Goal: Task Accomplishment & Management: Use online tool/utility

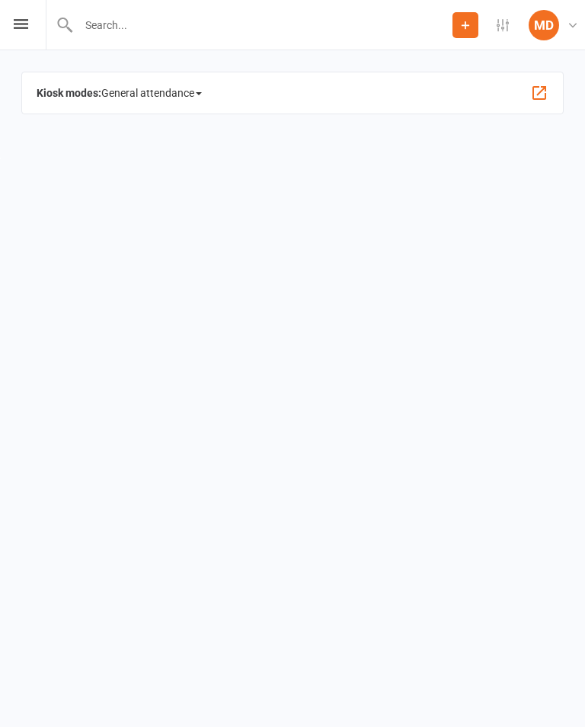
click at [202, 101] on span "General attendance" at bounding box center [151, 93] width 101 height 24
click at [174, 183] on link "Class" at bounding box center [183, 176] width 163 height 30
click at [200, 85] on span "General attendance" at bounding box center [151, 93] width 101 height 24
click at [179, 171] on link "Class" at bounding box center [183, 176] width 163 height 30
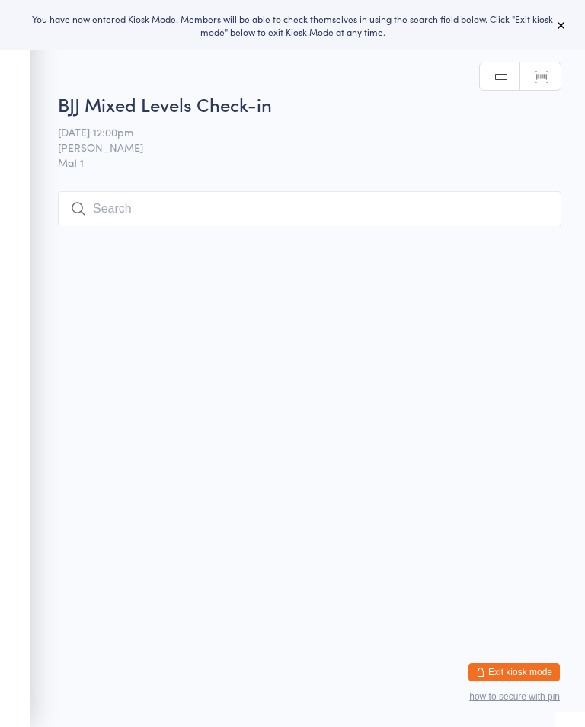
click at [197, 199] on input "search" at bounding box center [310, 208] width 504 height 35
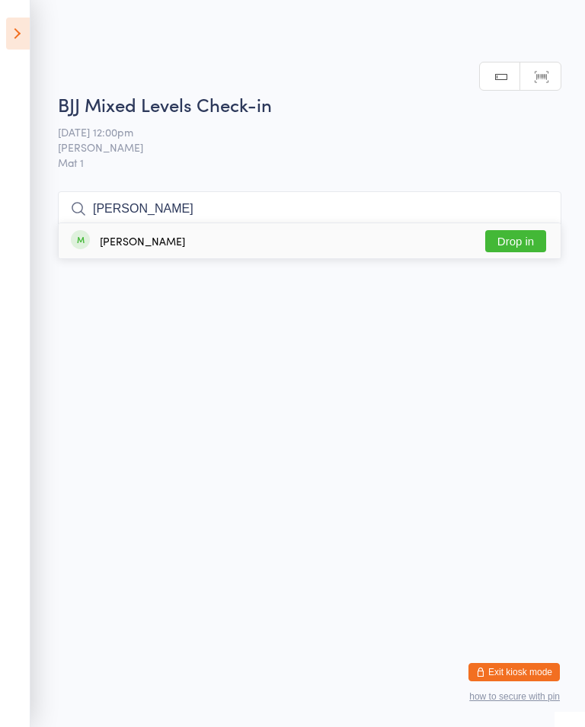
type input "Troy"
click at [522, 230] on button "Drop in" at bounding box center [515, 241] width 61 height 22
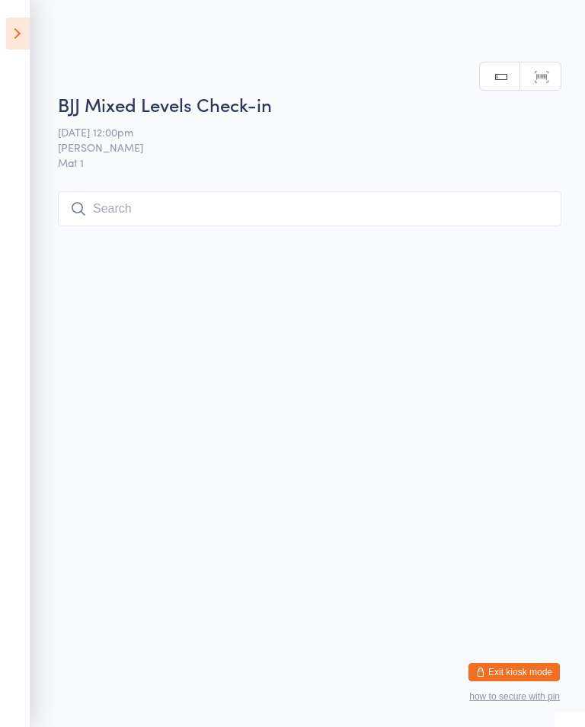
scroll to position [0, 0]
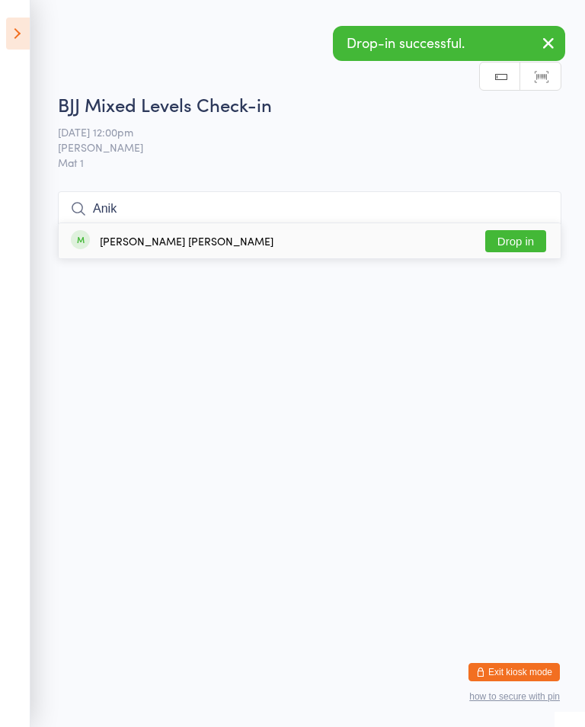
type input "Anik"
click at [523, 244] on button "Drop in" at bounding box center [515, 241] width 61 height 22
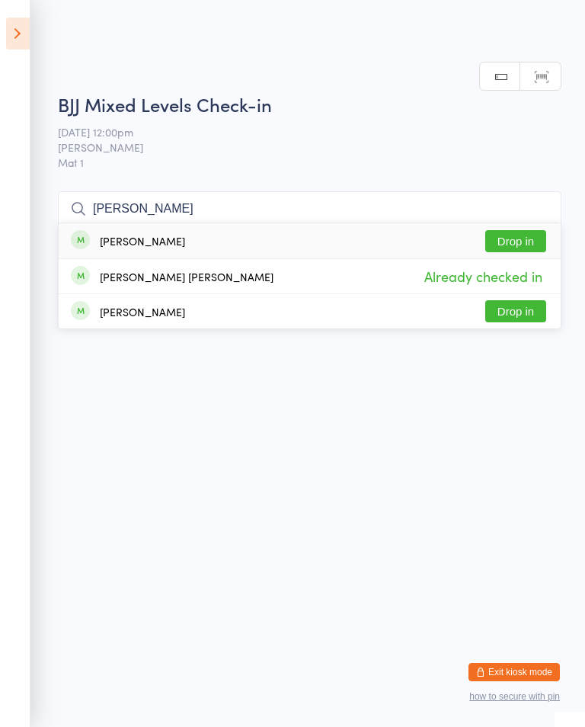
type input "Rob"
click at [539, 238] on button "Drop in" at bounding box center [515, 241] width 61 height 22
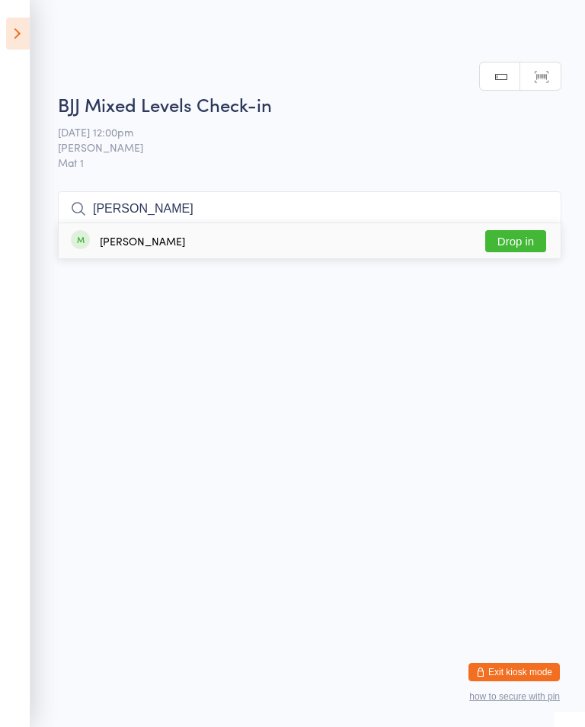
type input "Wade"
click at [514, 252] on button "Drop in" at bounding box center [515, 241] width 61 height 22
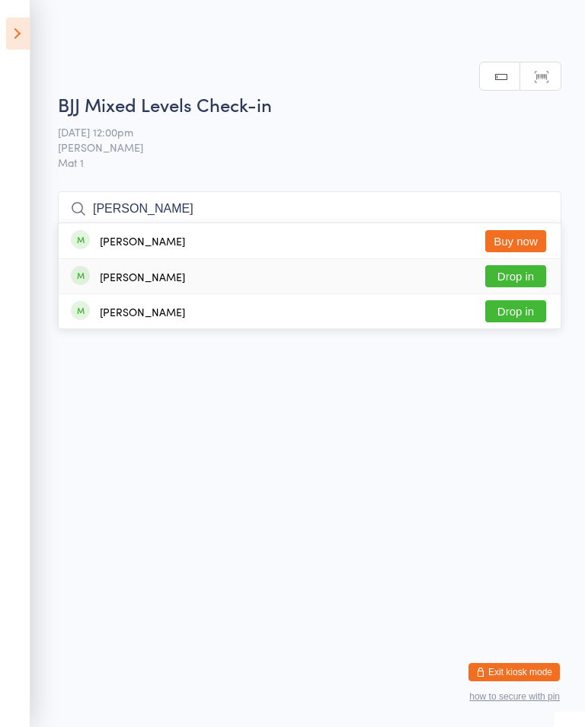
type input "Dan"
click at [520, 276] on button "Drop in" at bounding box center [515, 276] width 61 height 22
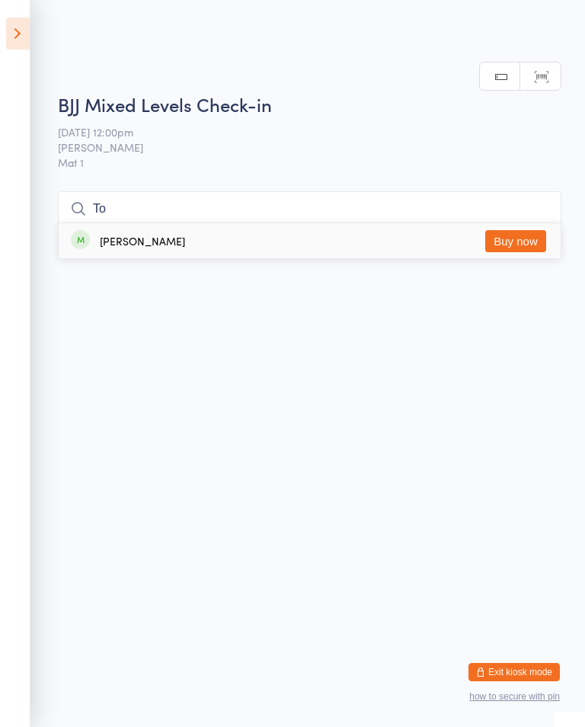
type input "T"
type input "Insaf"
click at [513, 236] on button "Drop in" at bounding box center [515, 241] width 61 height 22
